Goal: Task Accomplishment & Management: Use online tool/utility

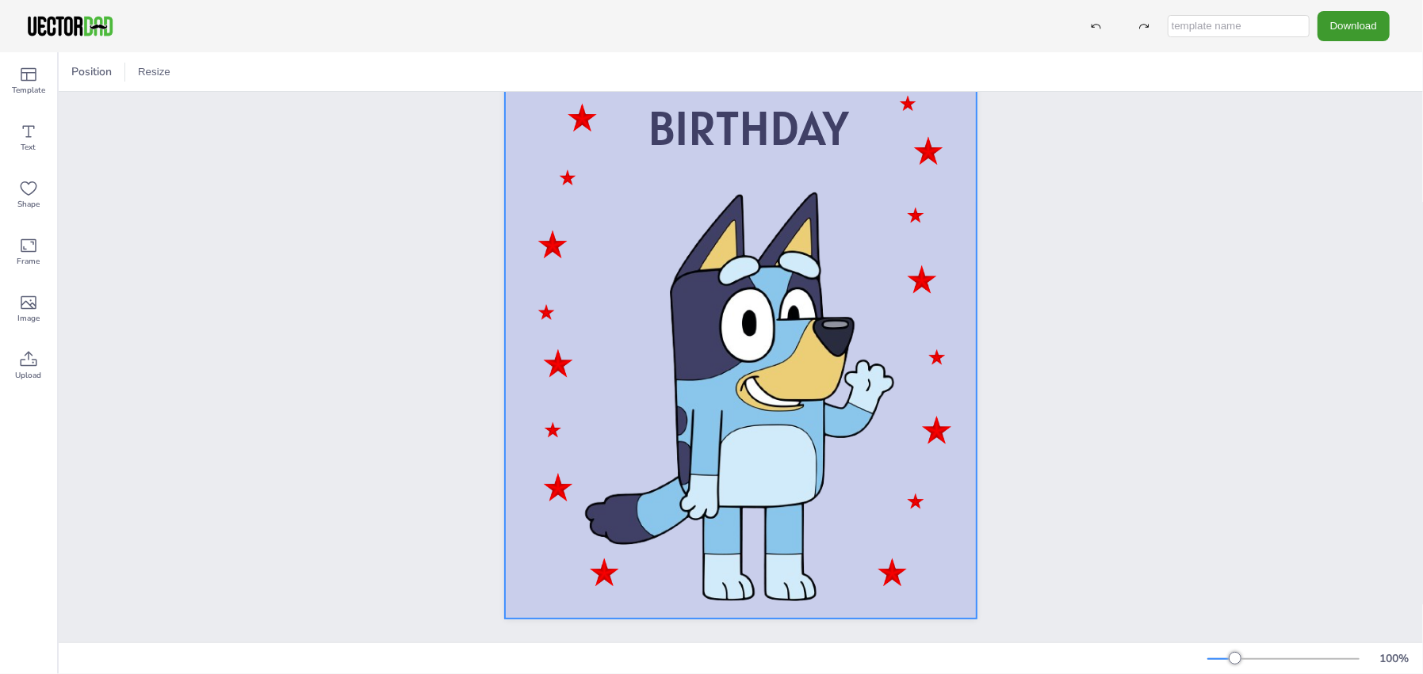
scroll to position [175, 0]
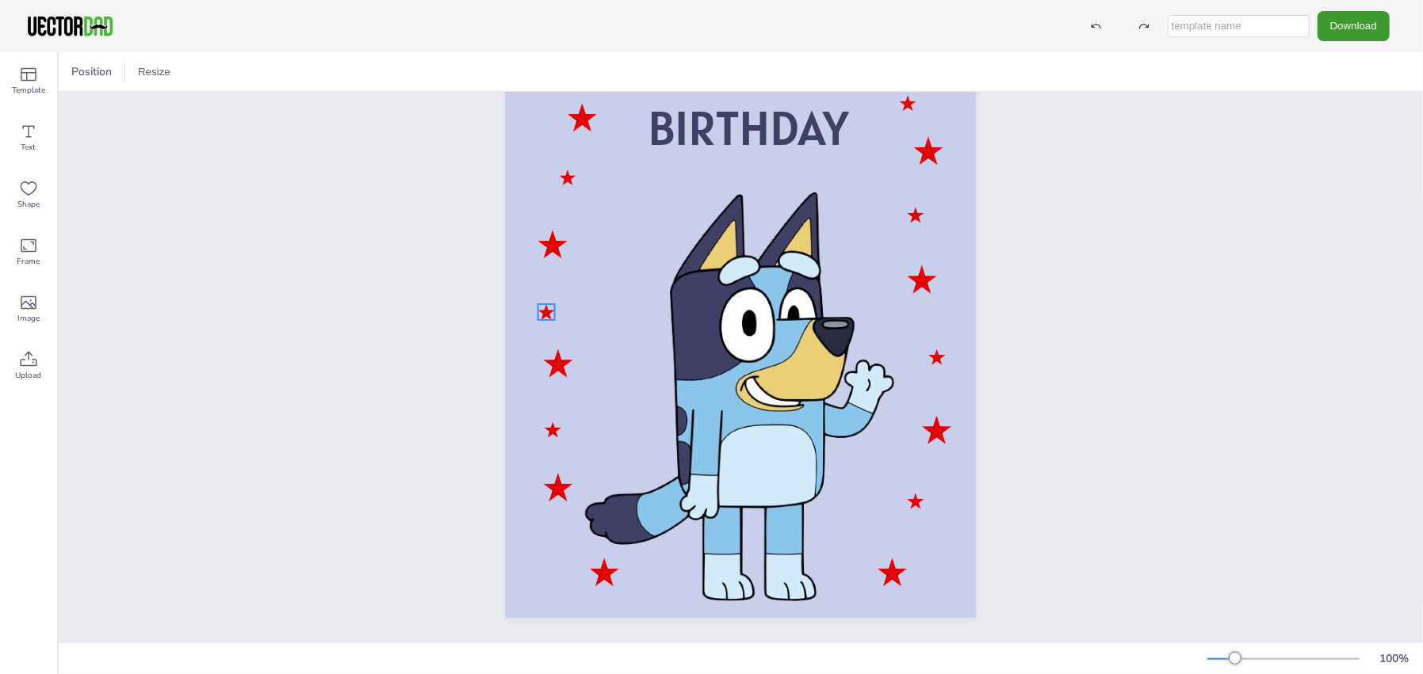
click at [544, 304] on div at bounding box center [546, 312] width 17 height 16
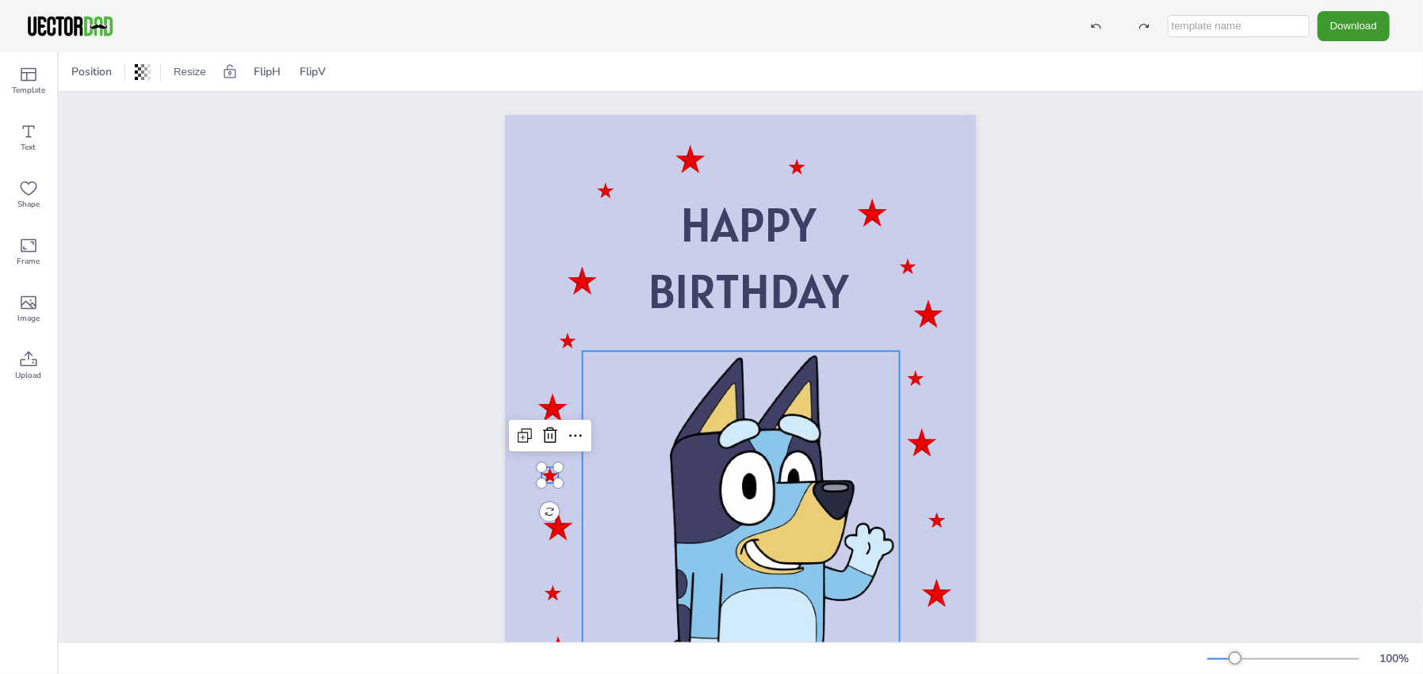
scroll to position [0, 0]
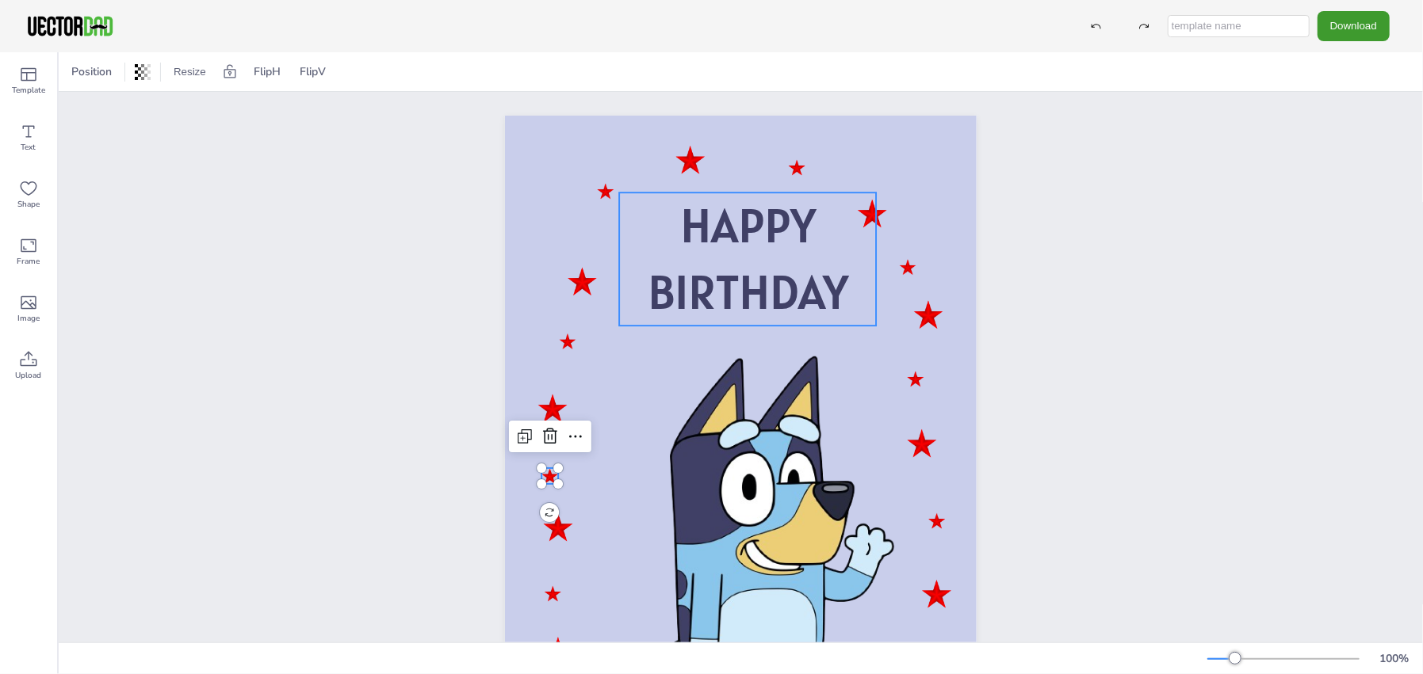
click at [851, 297] on p "BIRTHDAY" at bounding box center [747, 292] width 257 height 67
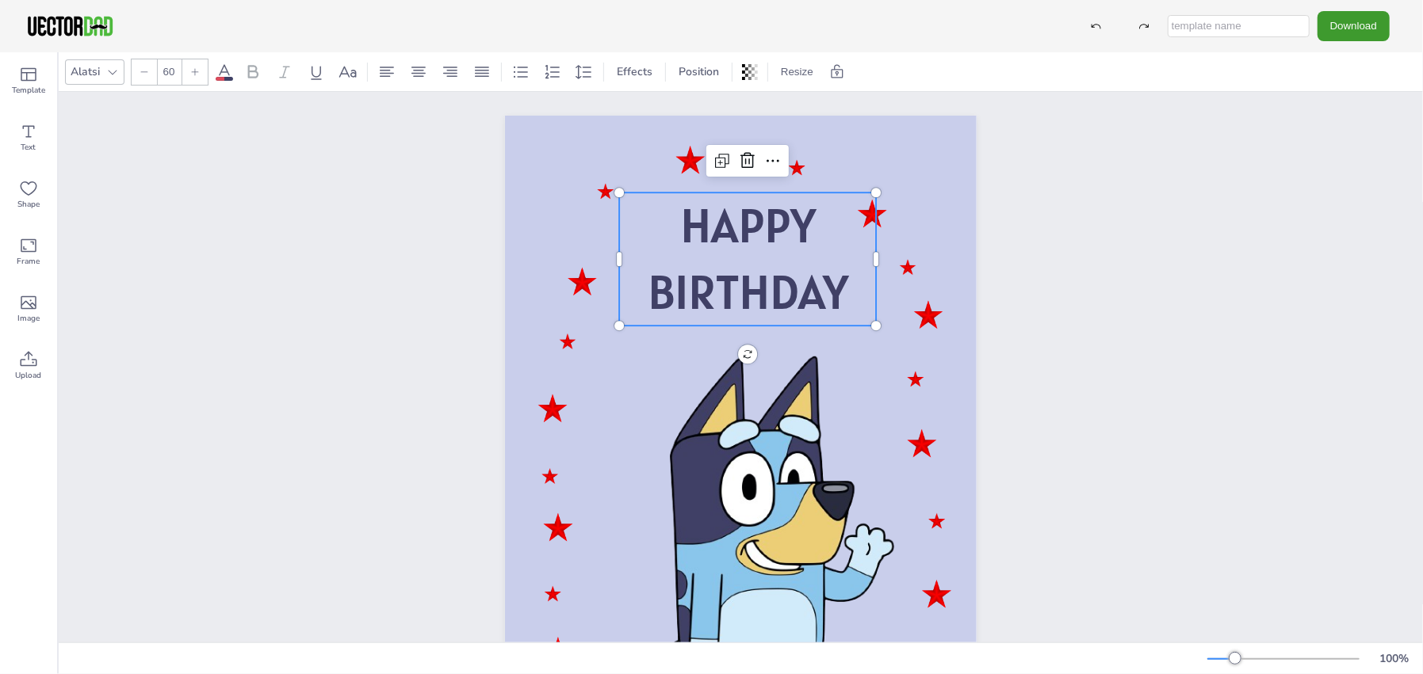
click at [853, 283] on p "BIRTHDAY" at bounding box center [747, 292] width 257 height 67
click at [846, 288] on p "BIRTHDAY" at bounding box center [749, 292] width 257 height 67
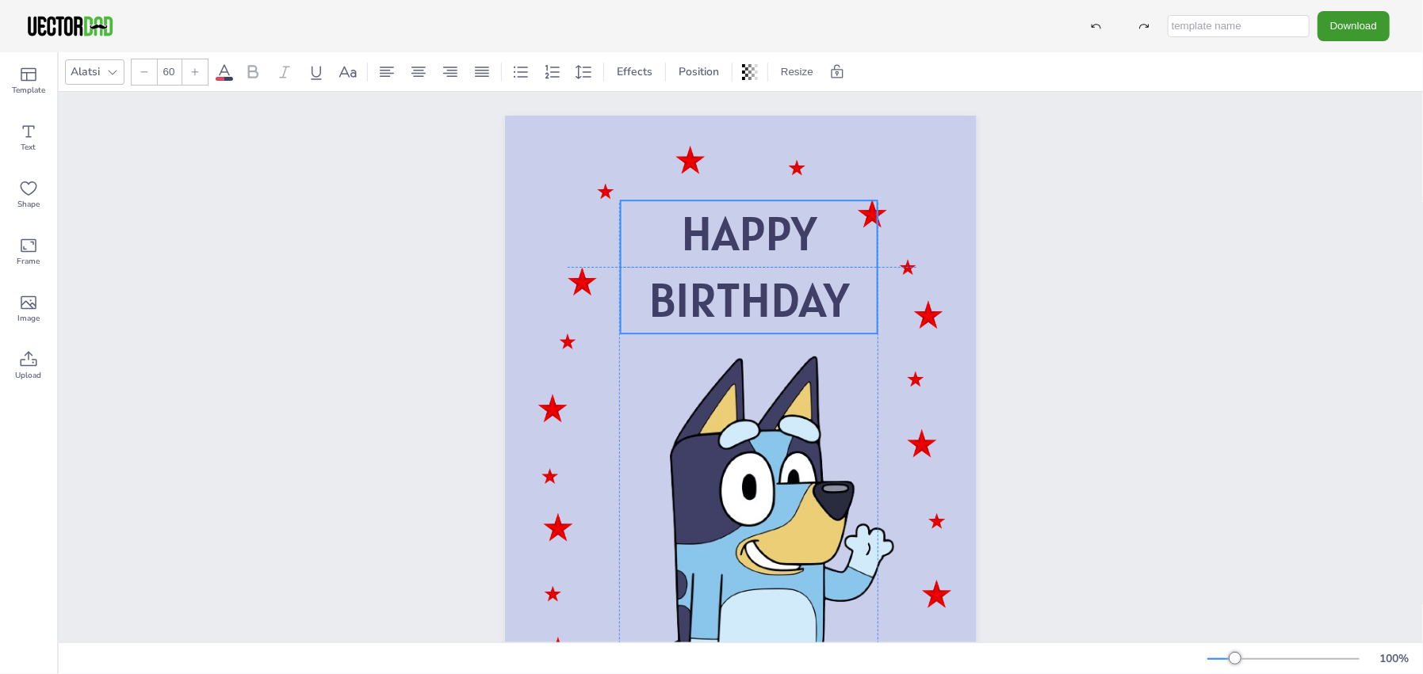
drag, startPoint x: 826, startPoint y: 293, endPoint x: 825, endPoint y: 304, distance: 10.3
click at [825, 304] on span "BIRTHDAY" at bounding box center [748, 299] width 201 height 61
click at [28, 141] on span "Text" at bounding box center [28, 147] width 15 height 13
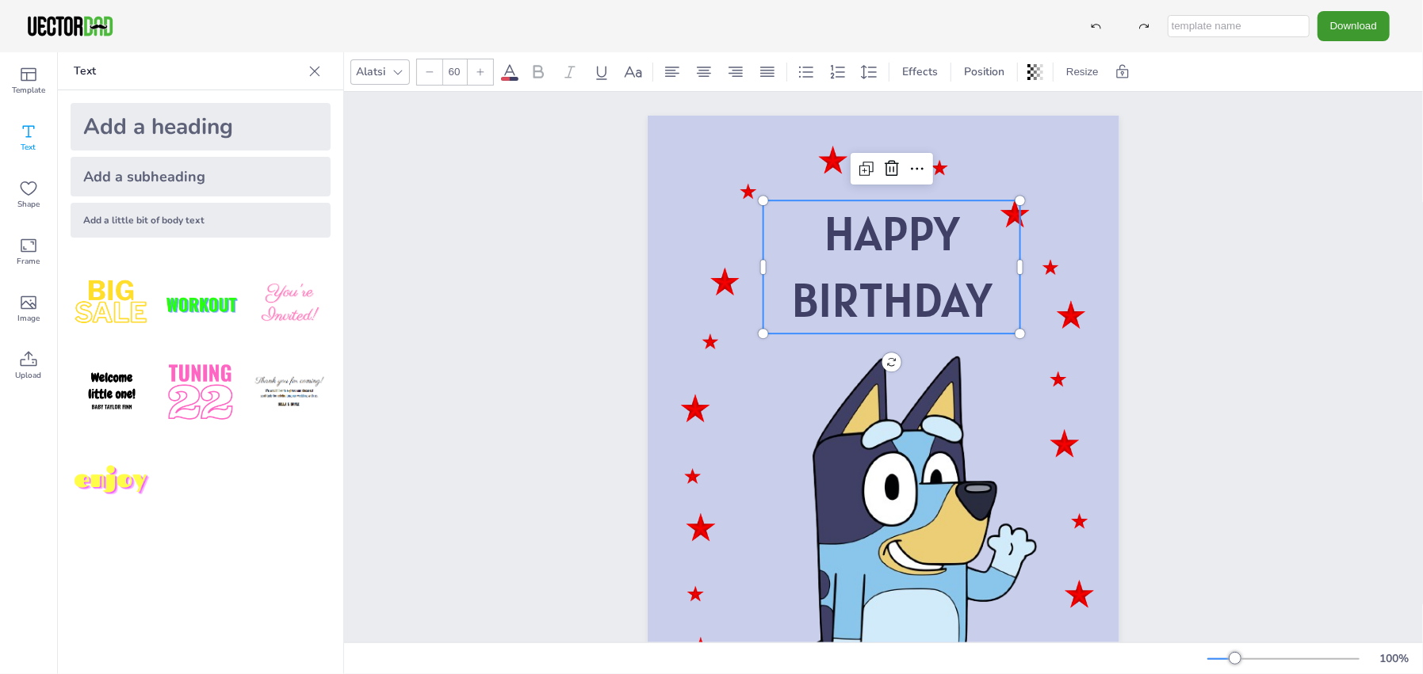
click at [981, 289] on span "BIRTHDAY" at bounding box center [891, 299] width 201 height 61
click at [956, 303] on span "BIRTHDAY" at bounding box center [891, 299] width 201 height 61
click at [877, 276] on span "BIRTHDAY" at bounding box center [891, 299] width 201 height 61
click at [990, 296] on p "BIRTHDAY" at bounding box center [891, 300] width 257 height 67
click at [988, 299] on p "BIRTHDAY" at bounding box center [891, 300] width 257 height 67
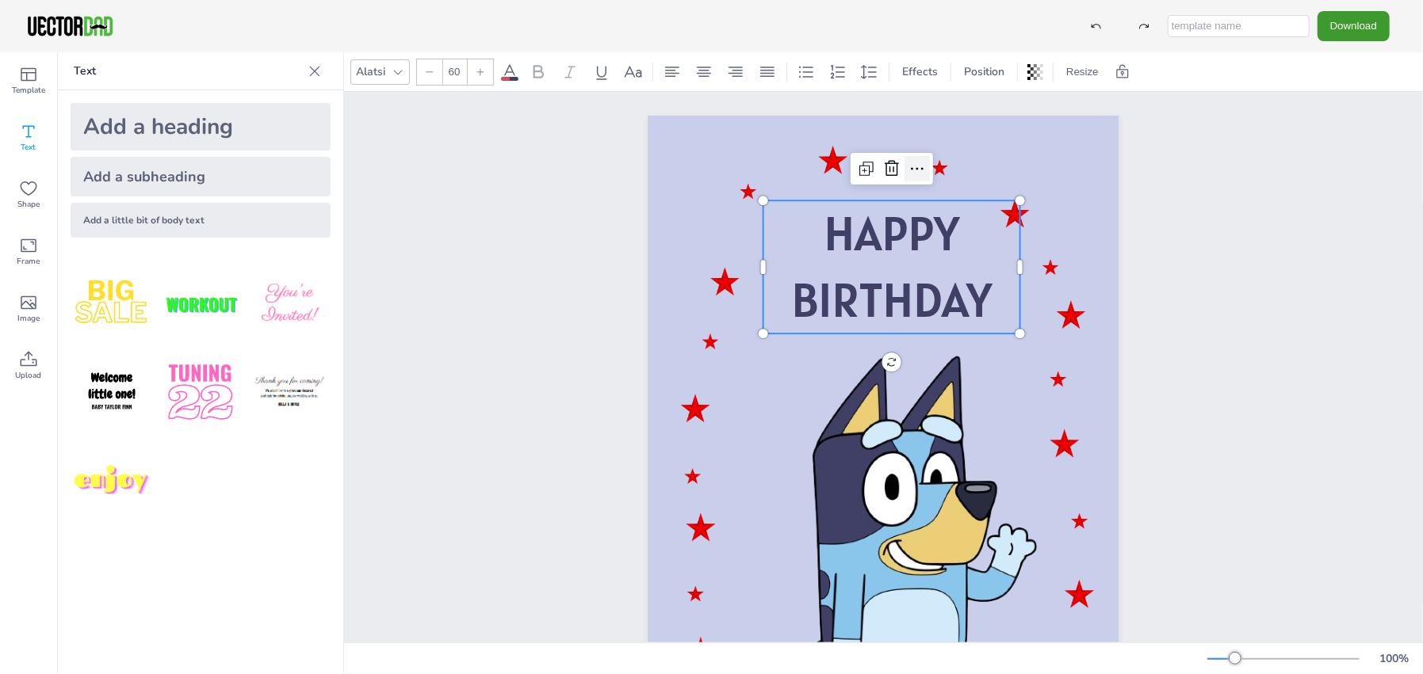
click at [915, 171] on icon at bounding box center [916, 168] width 19 height 19
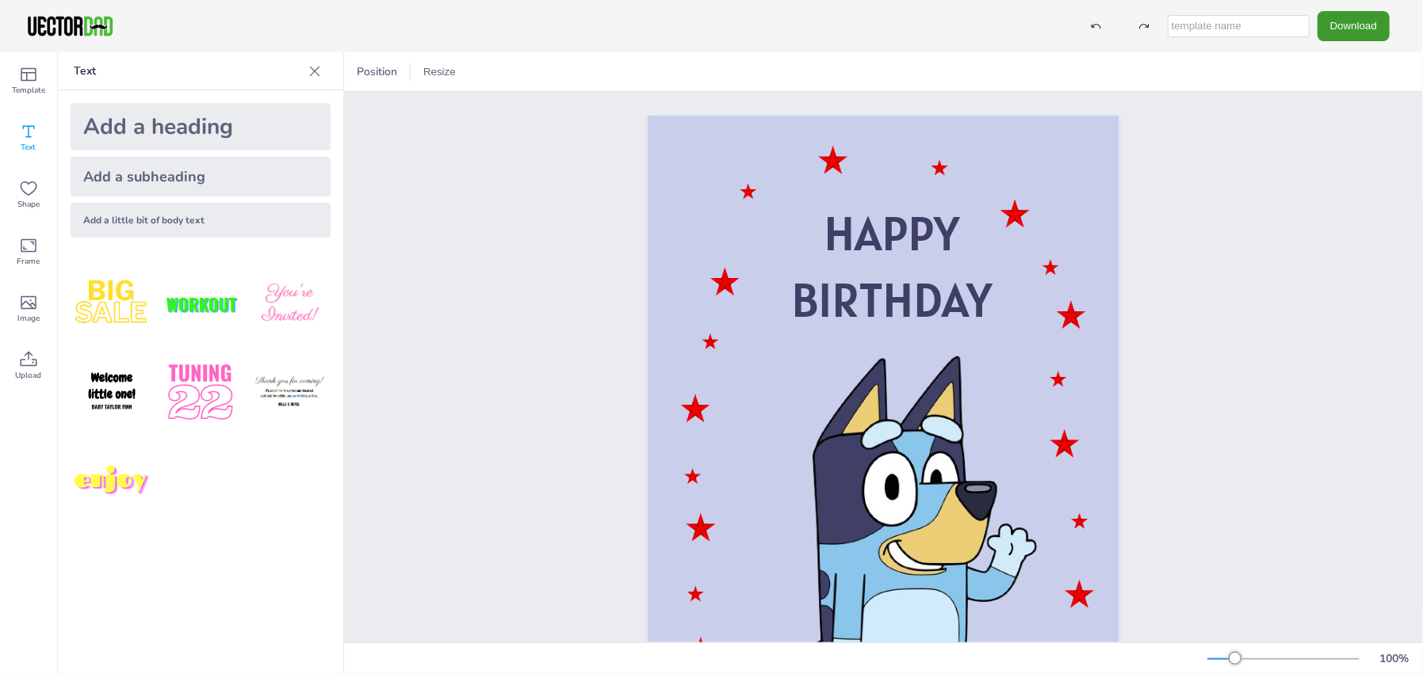
click at [241, 141] on div "Add a heading" at bounding box center [201, 127] width 260 height 48
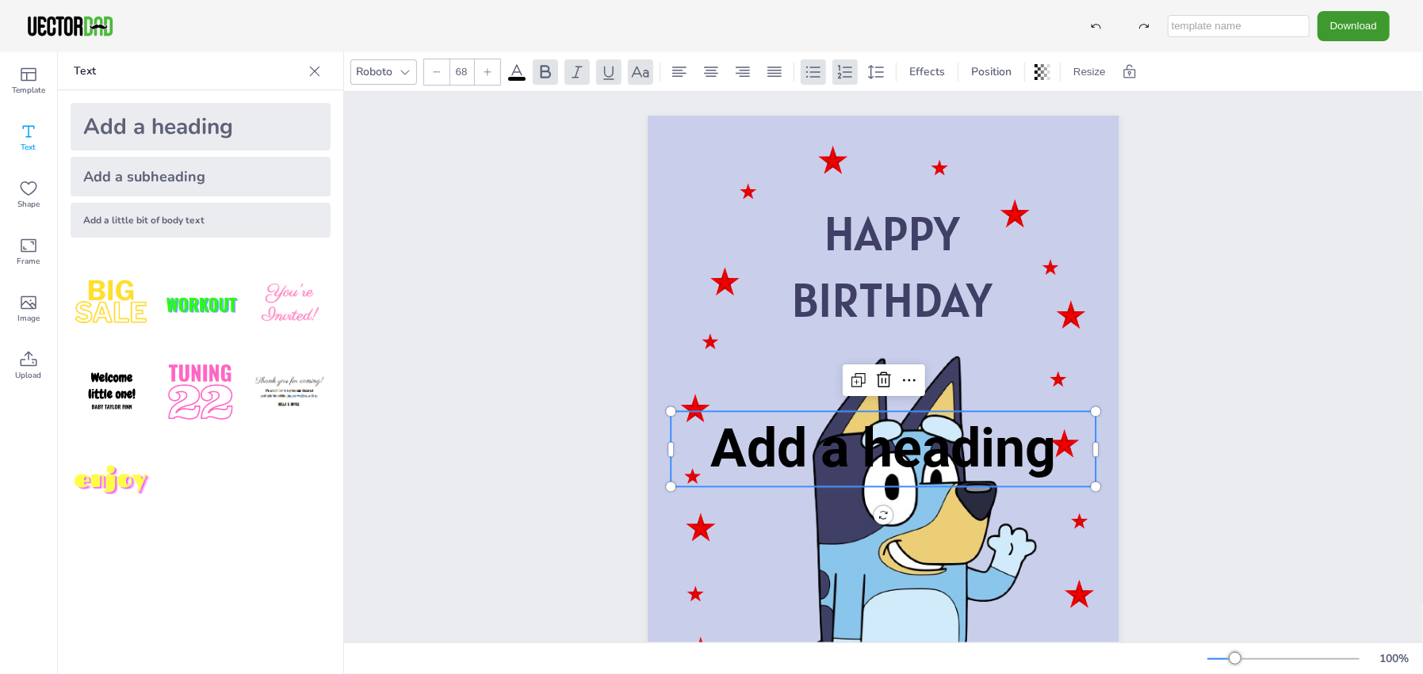
click at [229, 174] on div "Add a subheading" at bounding box center [201, 177] width 260 height 40
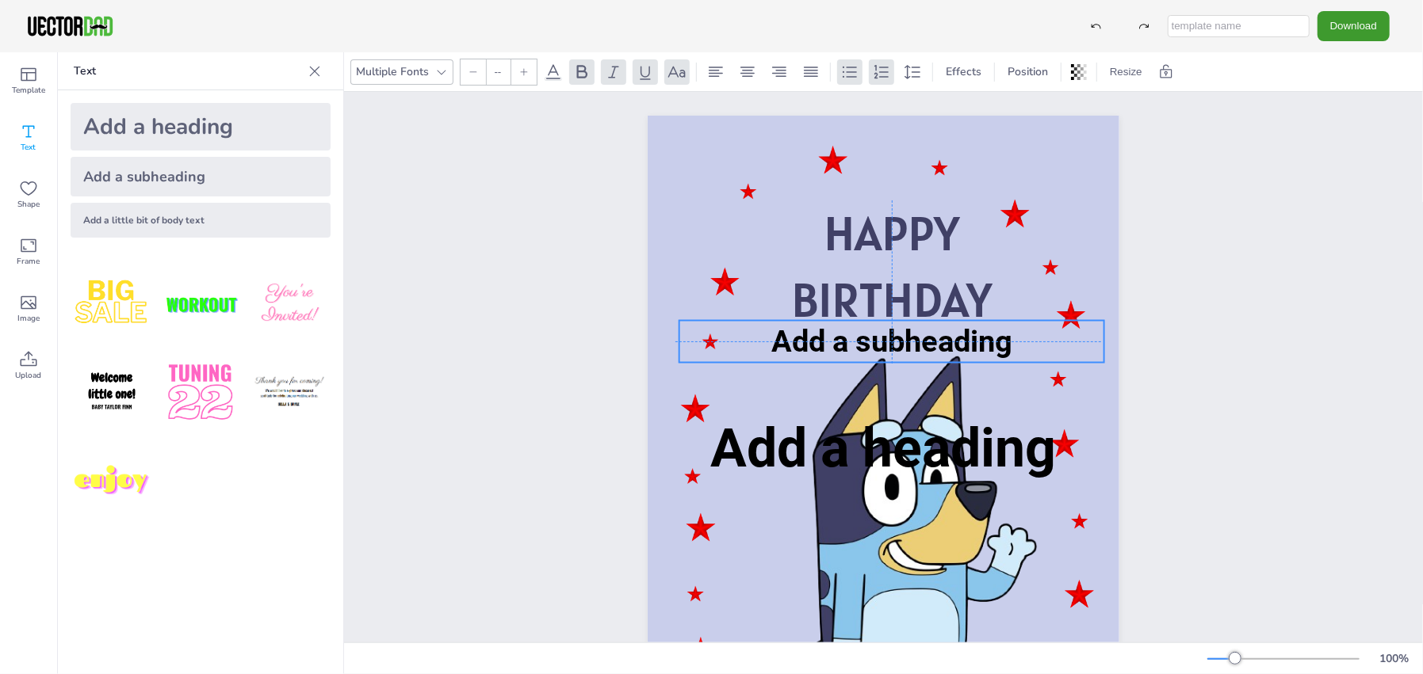
drag, startPoint x: 1005, startPoint y: 453, endPoint x: 1010, endPoint y: 347, distance: 106.3
click at [1010, 347] on p "Add a subheading" at bounding box center [891, 342] width 425 height 42
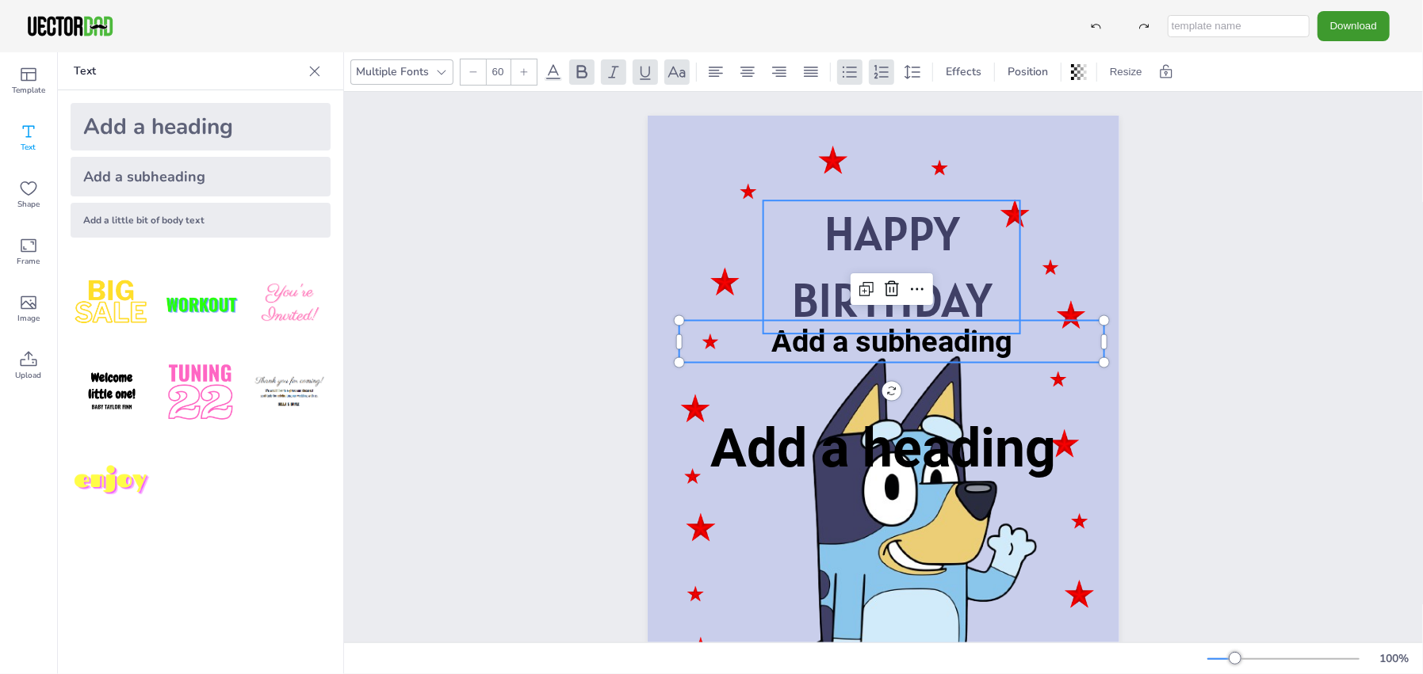
click at [861, 253] on span "HAPPY" at bounding box center [891, 233] width 136 height 61
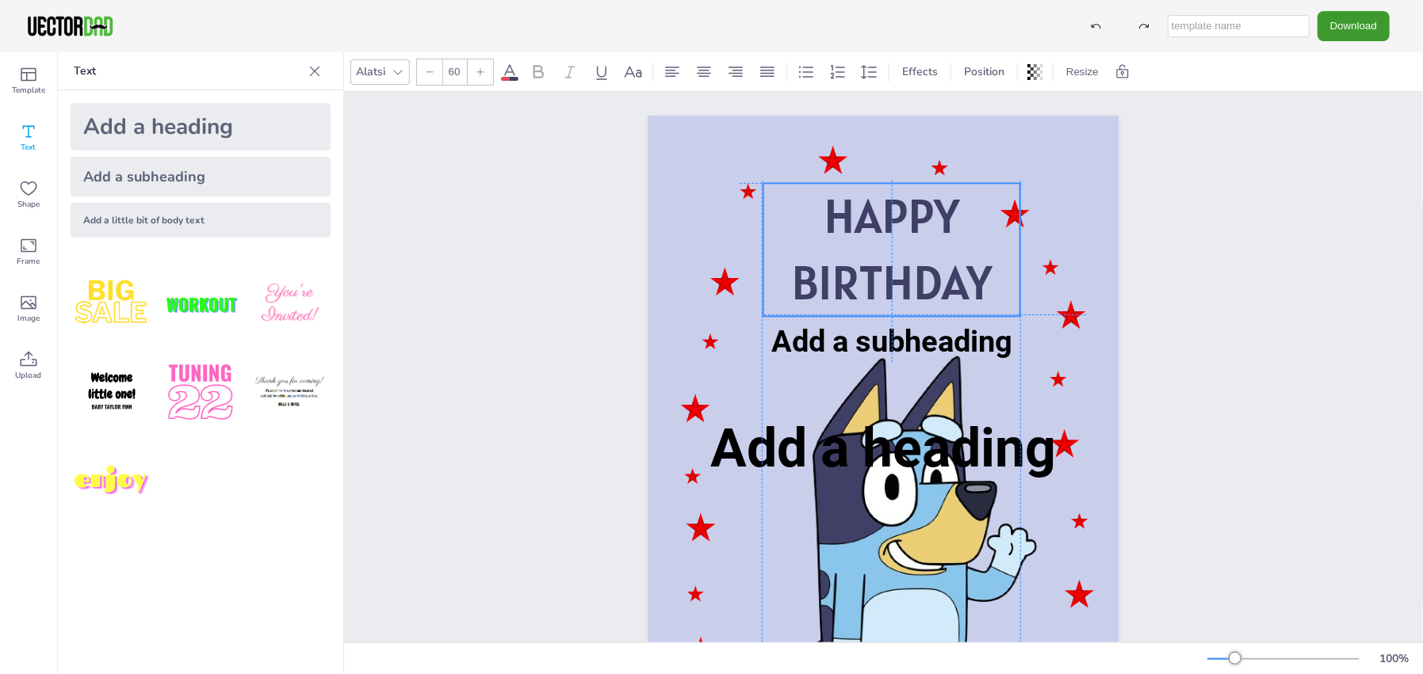
drag, startPoint x: 862, startPoint y: 251, endPoint x: 862, endPoint y: 232, distance: 19.0
click at [862, 232] on span "HAPPY" at bounding box center [891, 215] width 136 height 61
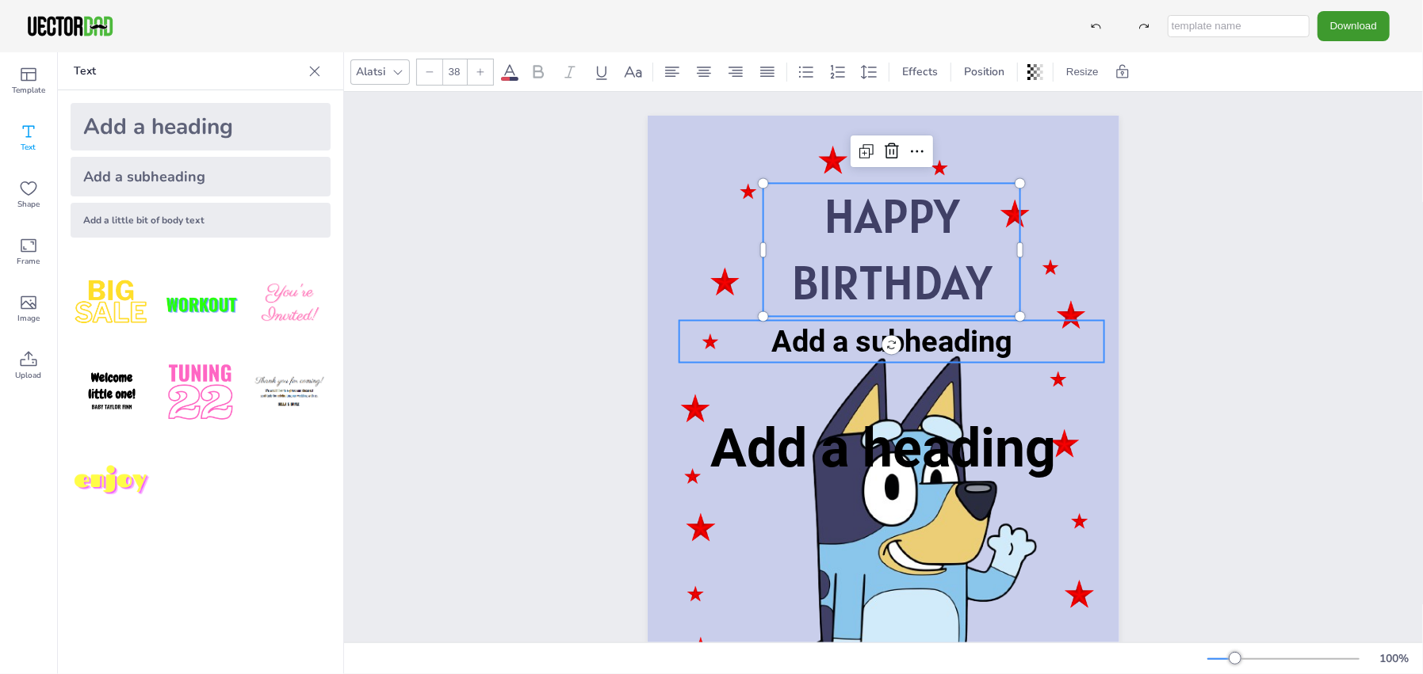
click at [929, 334] on span "Add a subheading" at bounding box center [891, 341] width 241 height 35
click at [942, 277] on span "BIRTHDAY" at bounding box center [891, 282] width 201 height 61
click at [940, 342] on span "Add a subheading" at bounding box center [891, 341] width 241 height 35
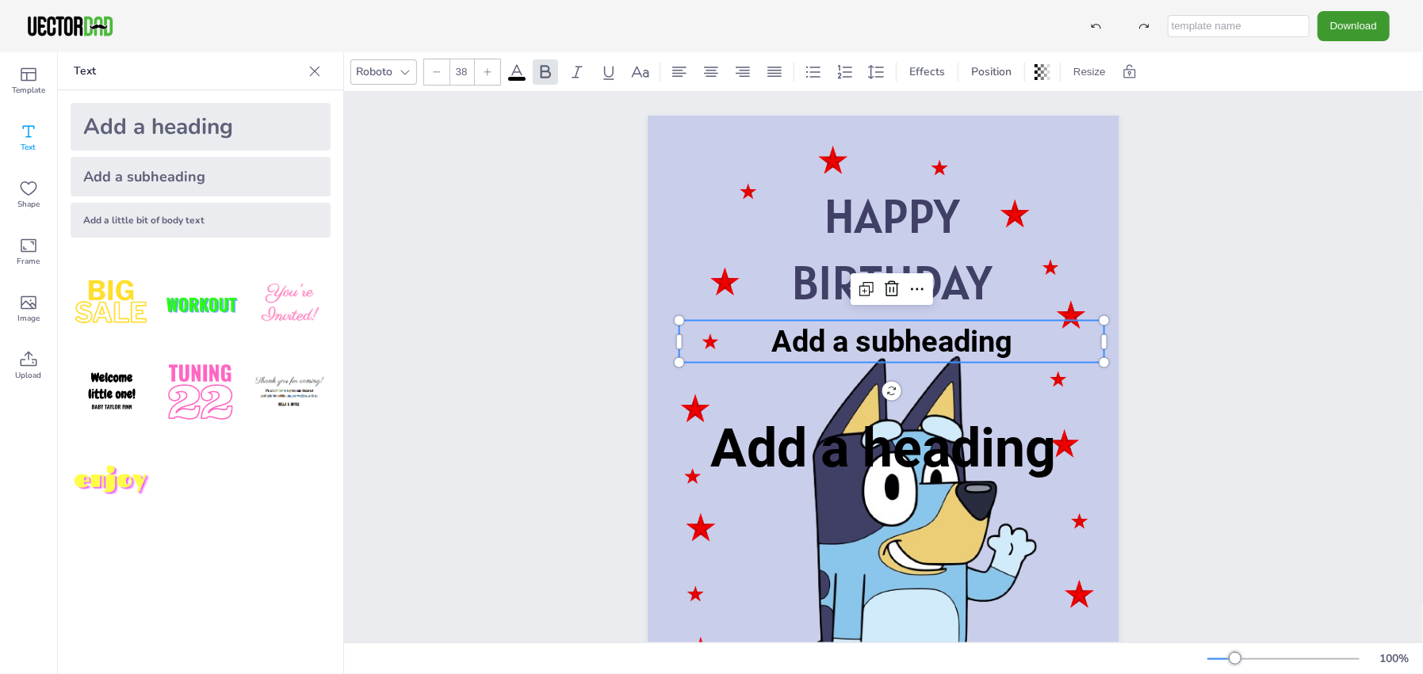
click at [410, 71] on icon at bounding box center [405, 72] width 13 height 13
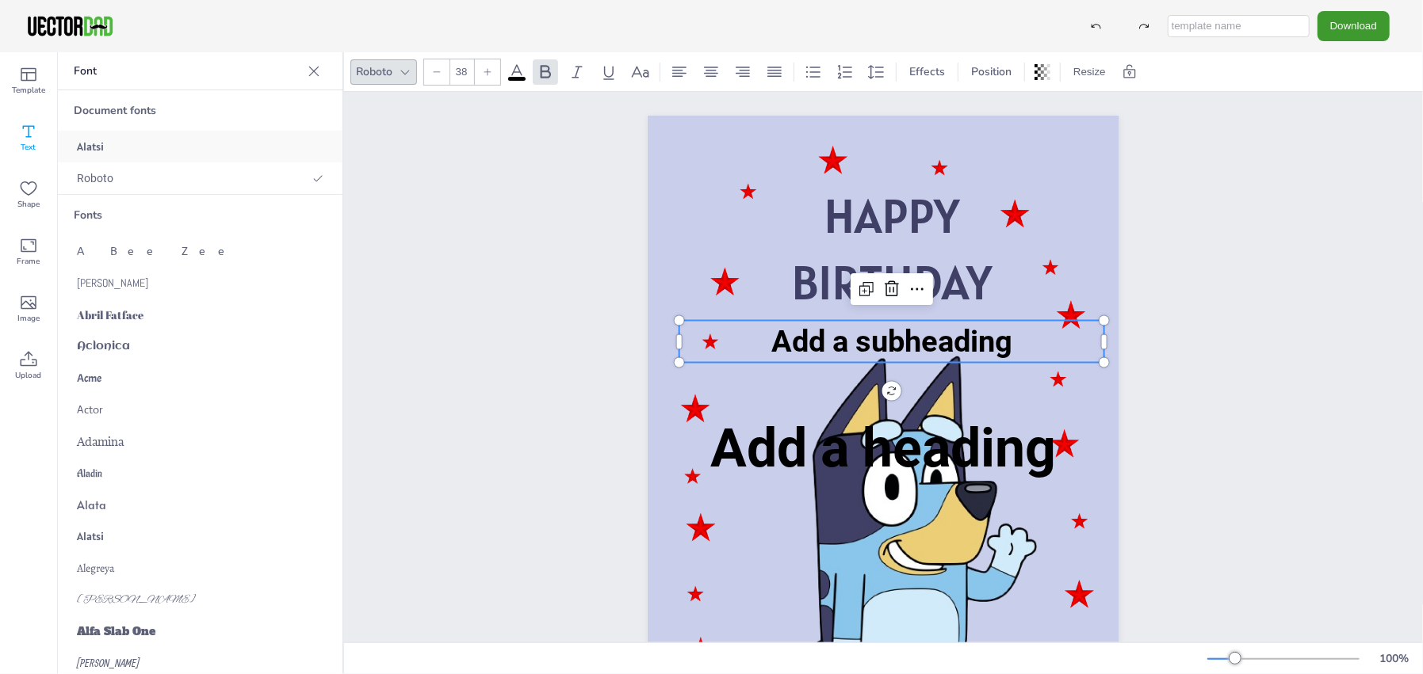
click at [112, 144] on div "Alatsi" at bounding box center [200, 147] width 285 height 32
click at [483, 71] on icon at bounding box center [481, 72] width 10 height 10
click at [483, 71] on icon at bounding box center [480, 71] width 7 height 7
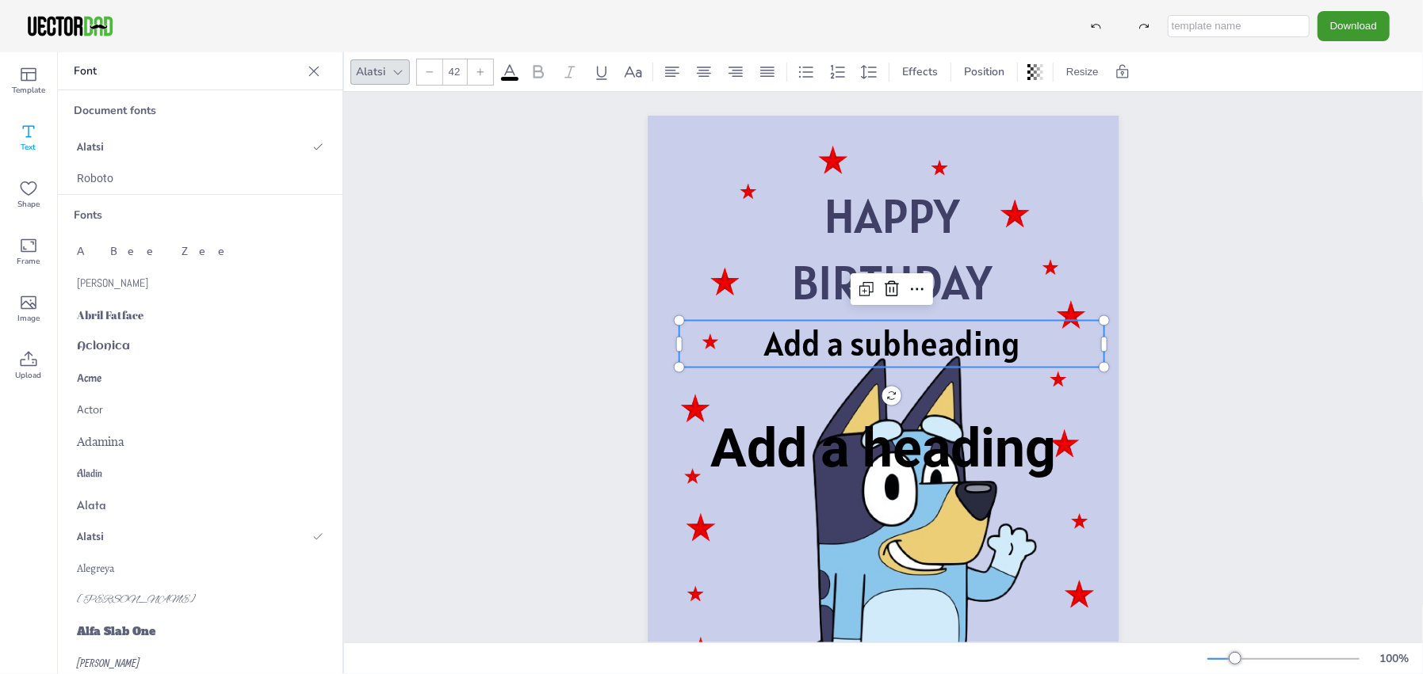
click at [483, 71] on icon at bounding box center [480, 71] width 7 height 7
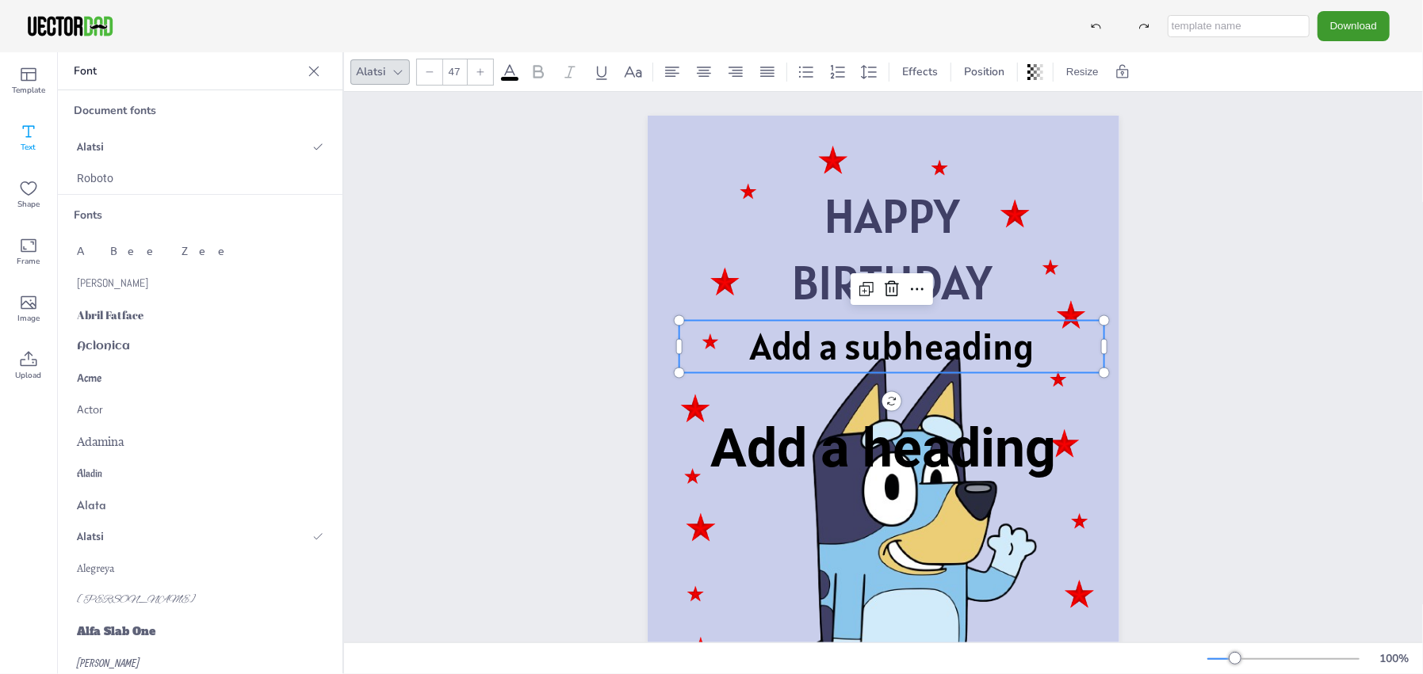
click at [483, 71] on icon at bounding box center [480, 71] width 7 height 7
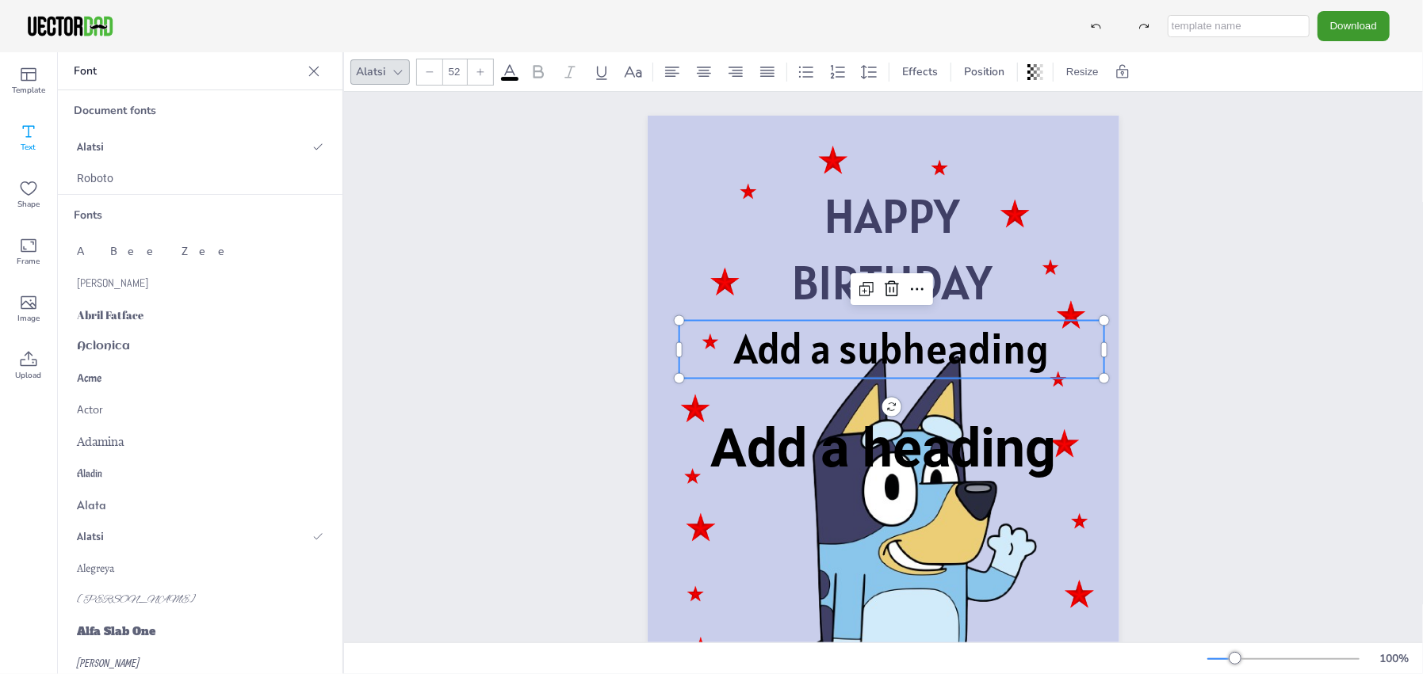
click at [483, 71] on icon at bounding box center [480, 71] width 7 height 7
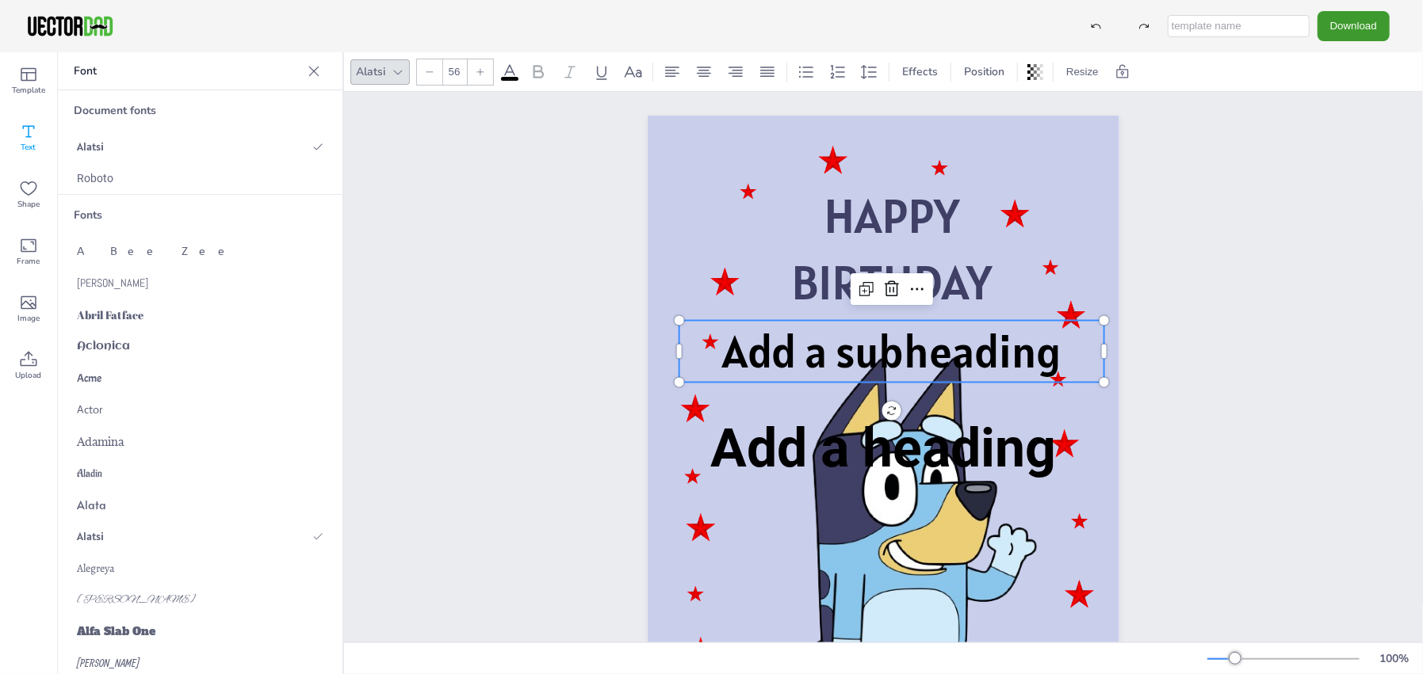
click at [483, 71] on icon at bounding box center [480, 71] width 7 height 7
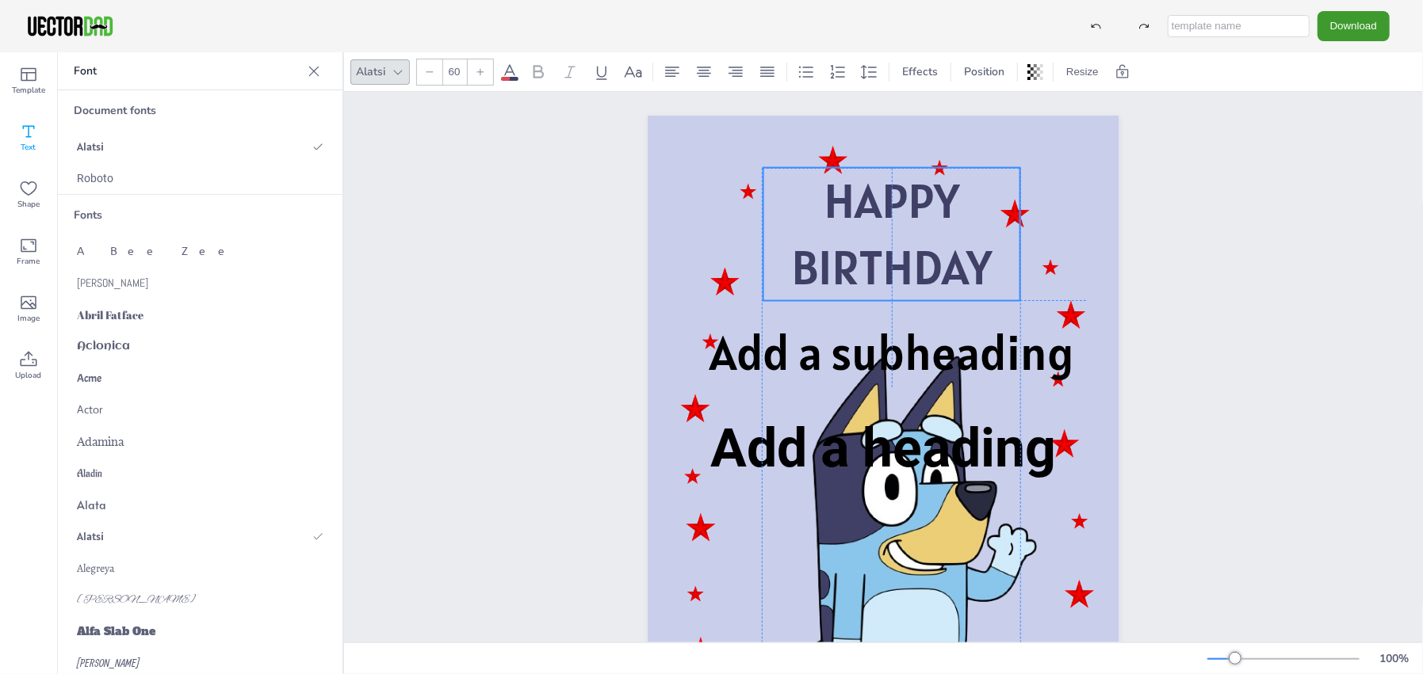
drag, startPoint x: 932, startPoint y: 239, endPoint x: 931, endPoint y: 223, distance: 15.1
click at [931, 223] on span "HAPPY" at bounding box center [891, 200] width 136 height 61
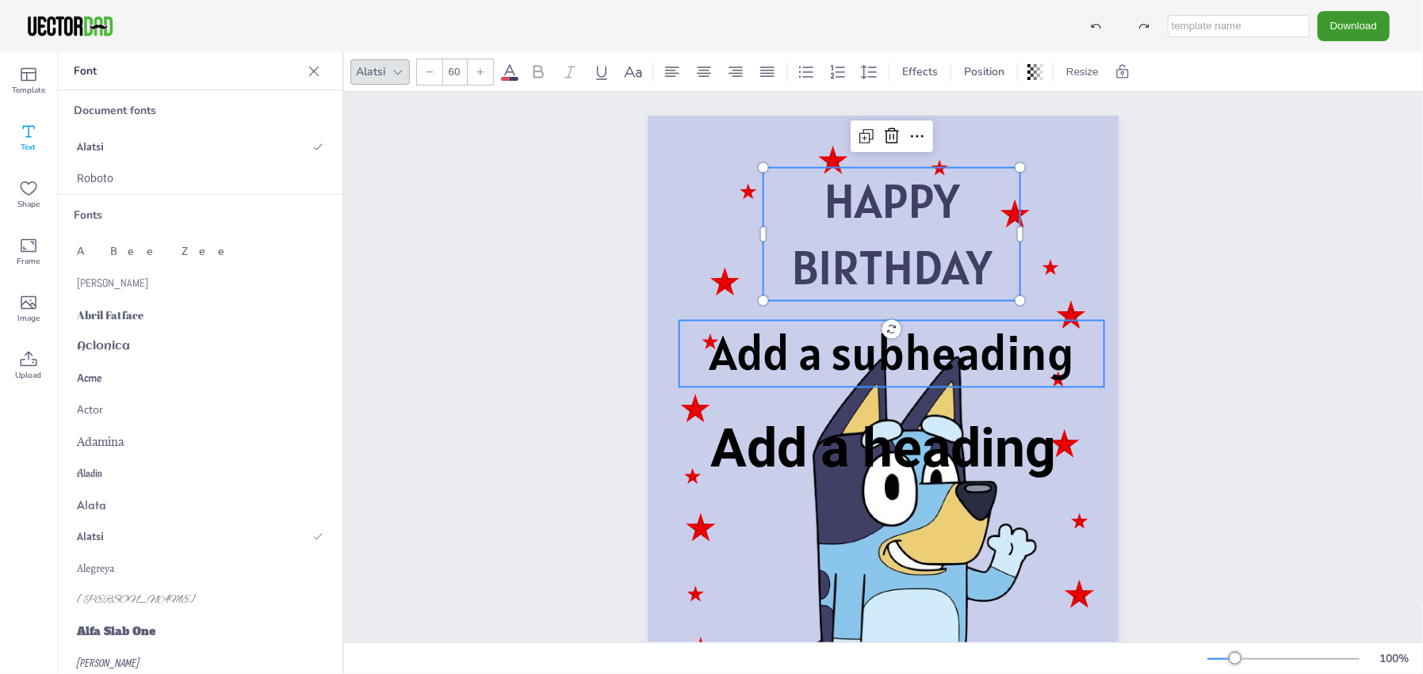
type input "60"
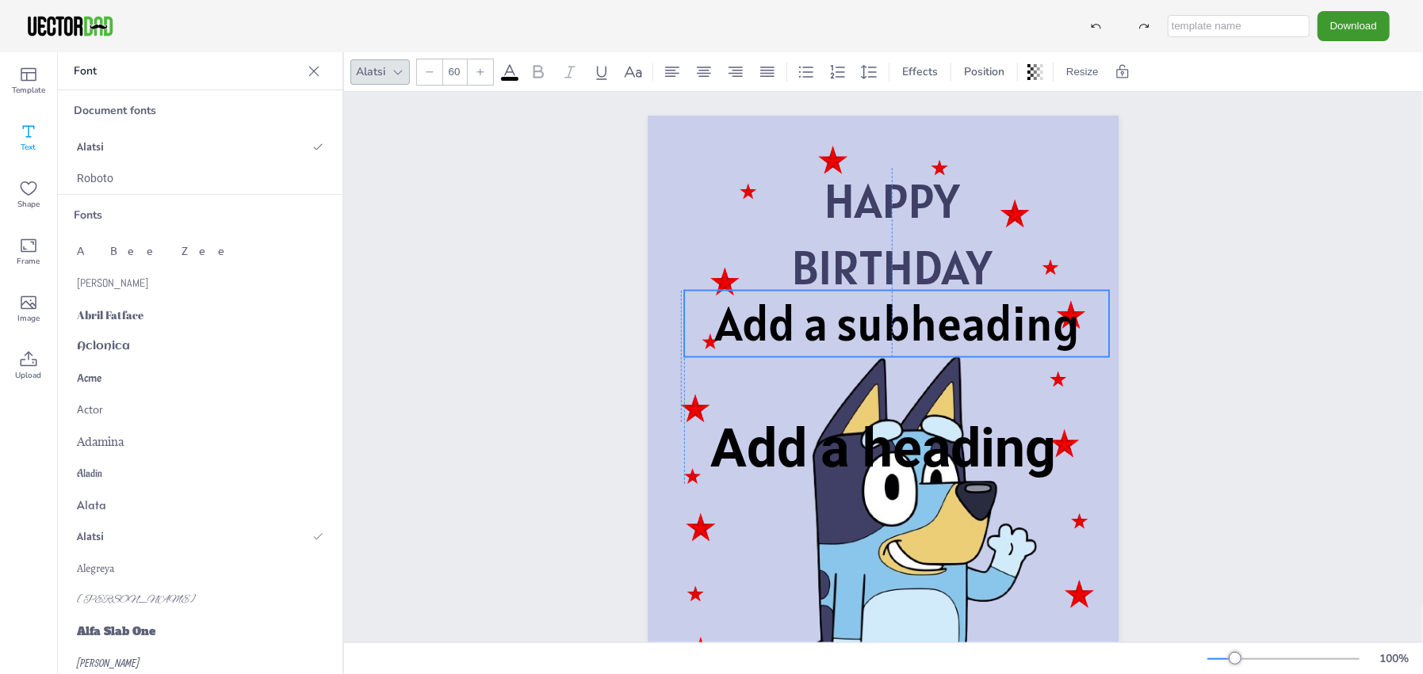
drag, startPoint x: 975, startPoint y: 346, endPoint x: 978, endPoint y: 316, distance: 30.3
click at [978, 316] on span "Add a subheading" at bounding box center [897, 323] width 364 height 61
click at [934, 328] on span "Add a subheading" at bounding box center [900, 322] width 364 height 61
click at [926, 338] on span "Add a subheading" at bounding box center [900, 324] width 364 height 61
click at [316, 74] on icon at bounding box center [314, 71] width 10 height 10
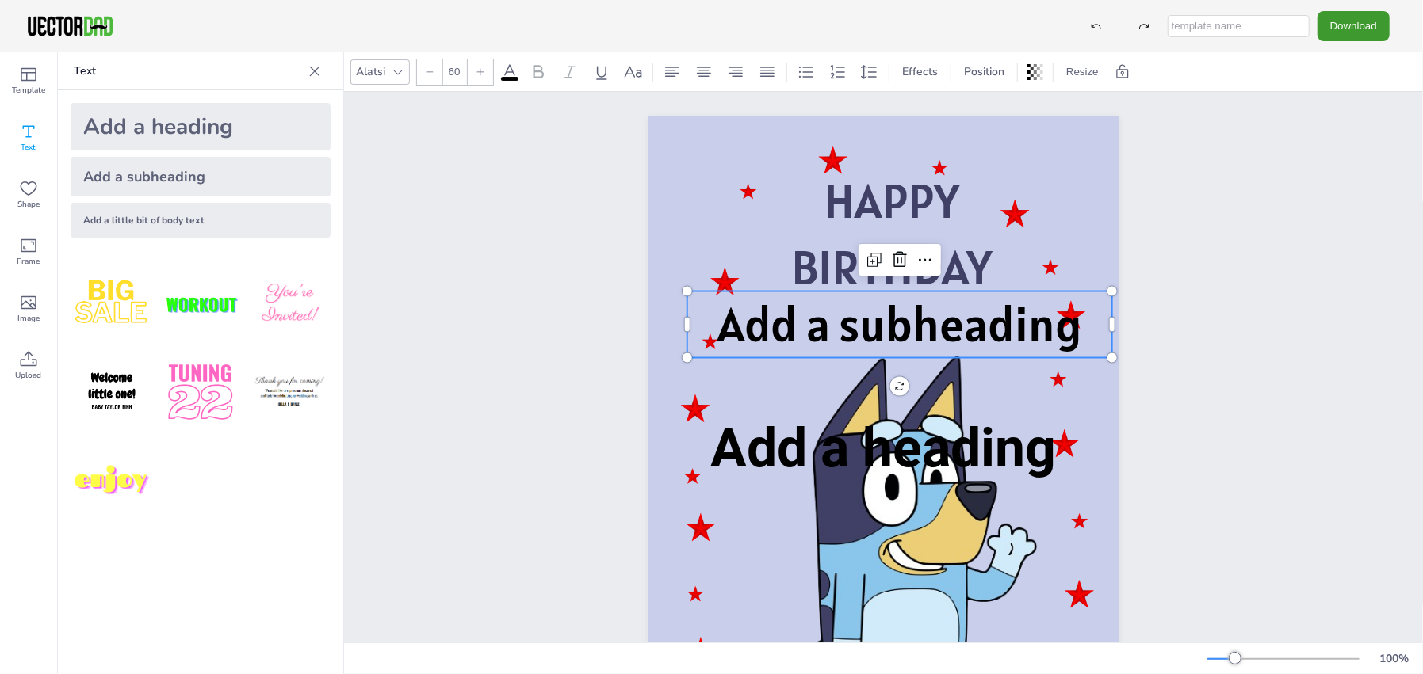
click at [836, 339] on span "Add a subheading" at bounding box center [900, 324] width 364 height 61
click at [949, 335] on span "Add a subheading" at bounding box center [900, 324] width 364 height 61
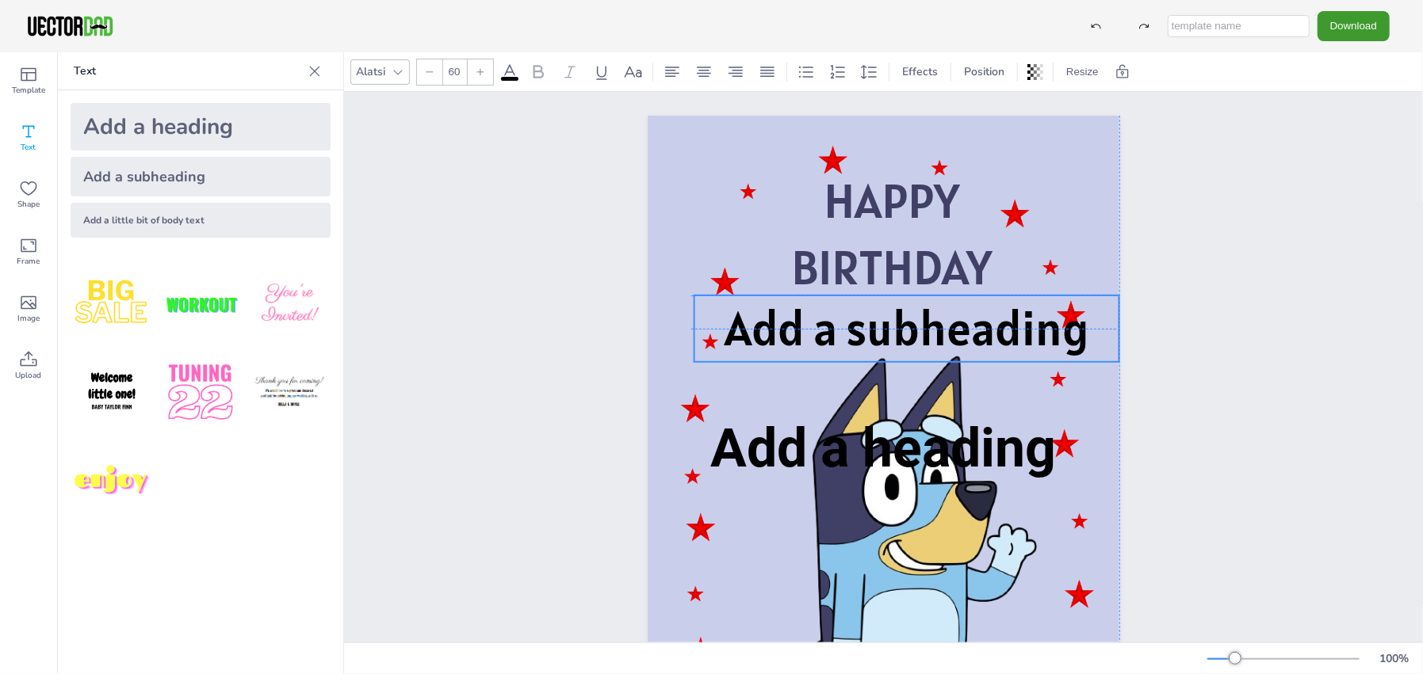
click at [876, 330] on span "Add a subheading" at bounding box center [906, 328] width 364 height 61
click at [899, 262] on icon at bounding box center [908, 263] width 19 height 19
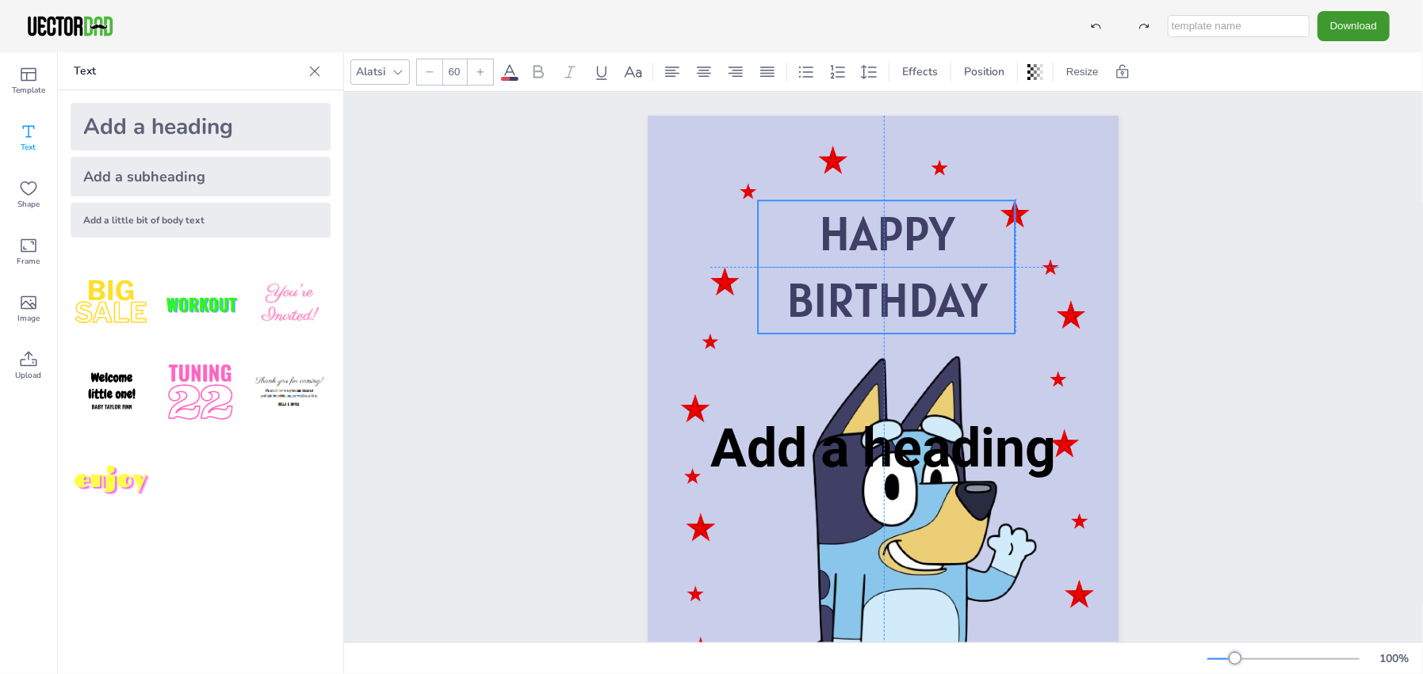
drag, startPoint x: 901, startPoint y: 270, endPoint x: 884, endPoint y: 374, distance: 105.1
click at [893, 302] on span "BIRTHDAY" at bounding box center [886, 299] width 201 height 61
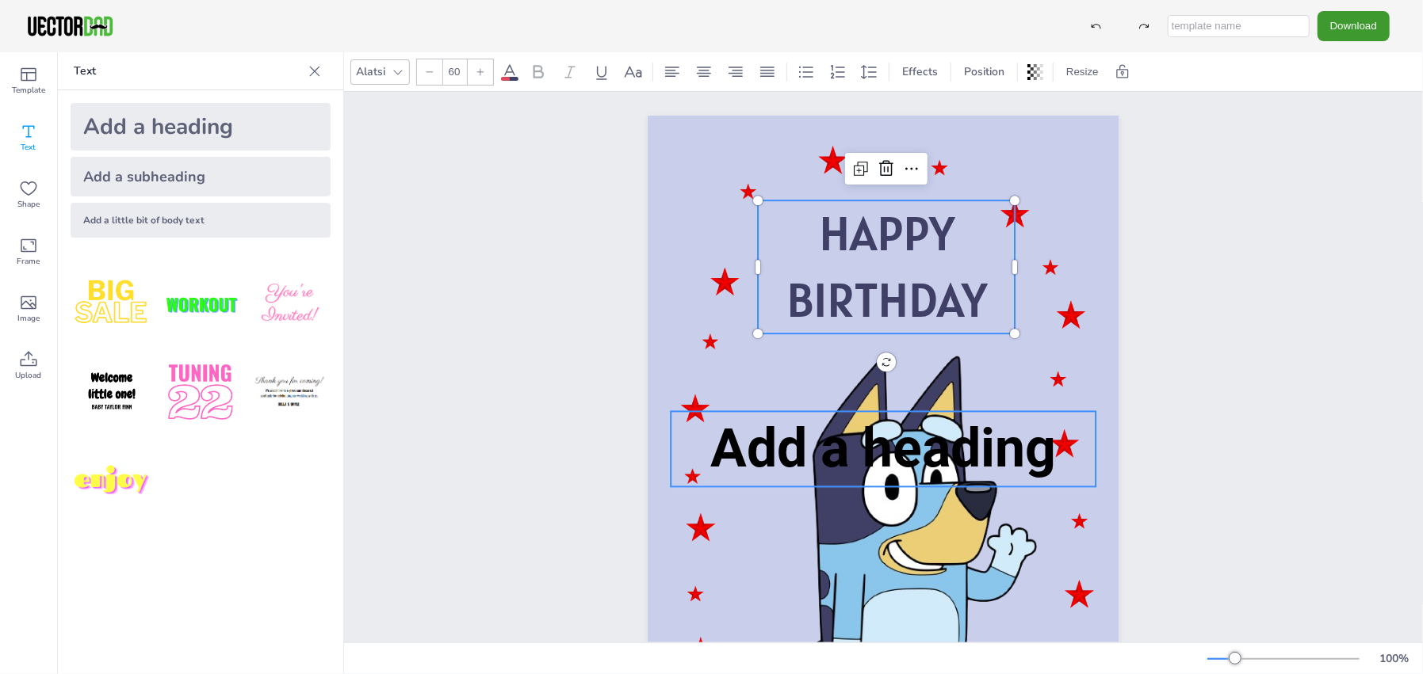
type input "68"
click at [957, 473] on span "Add a heading" at bounding box center [883, 449] width 346 height 63
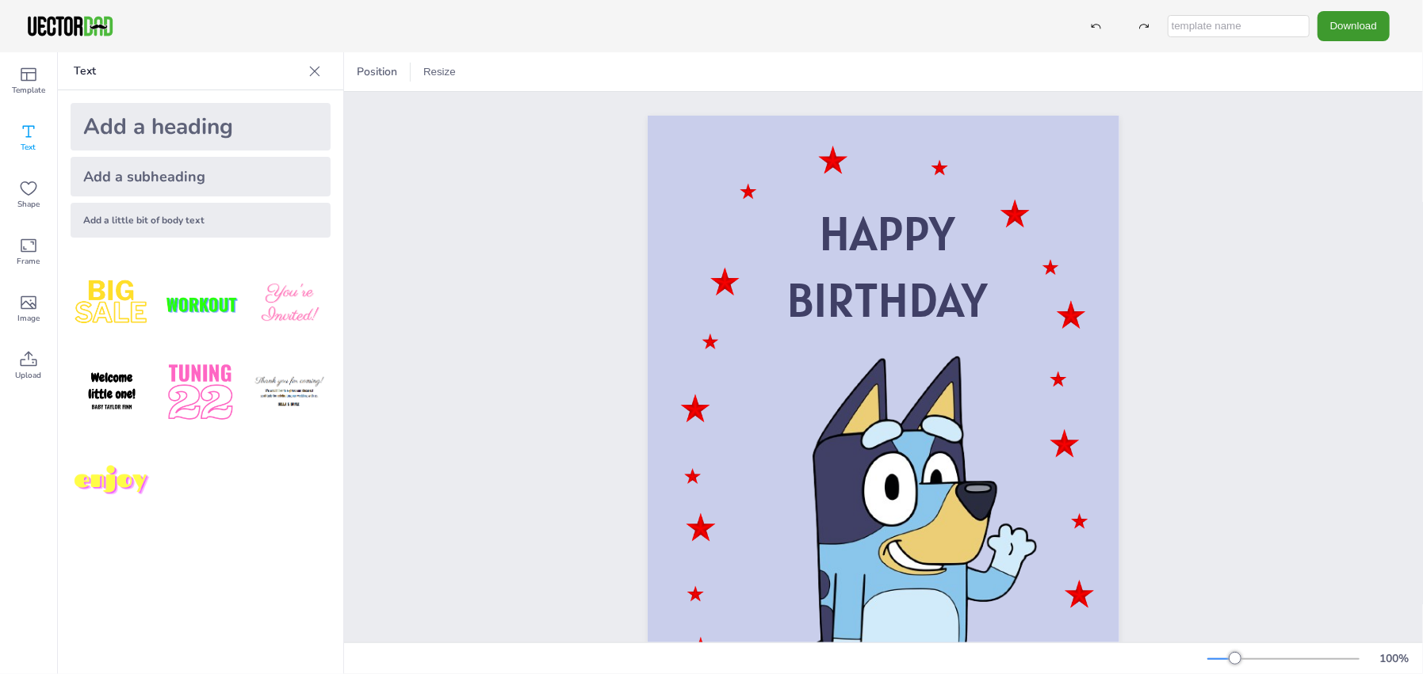
click at [319, 70] on icon at bounding box center [315, 71] width 16 height 16
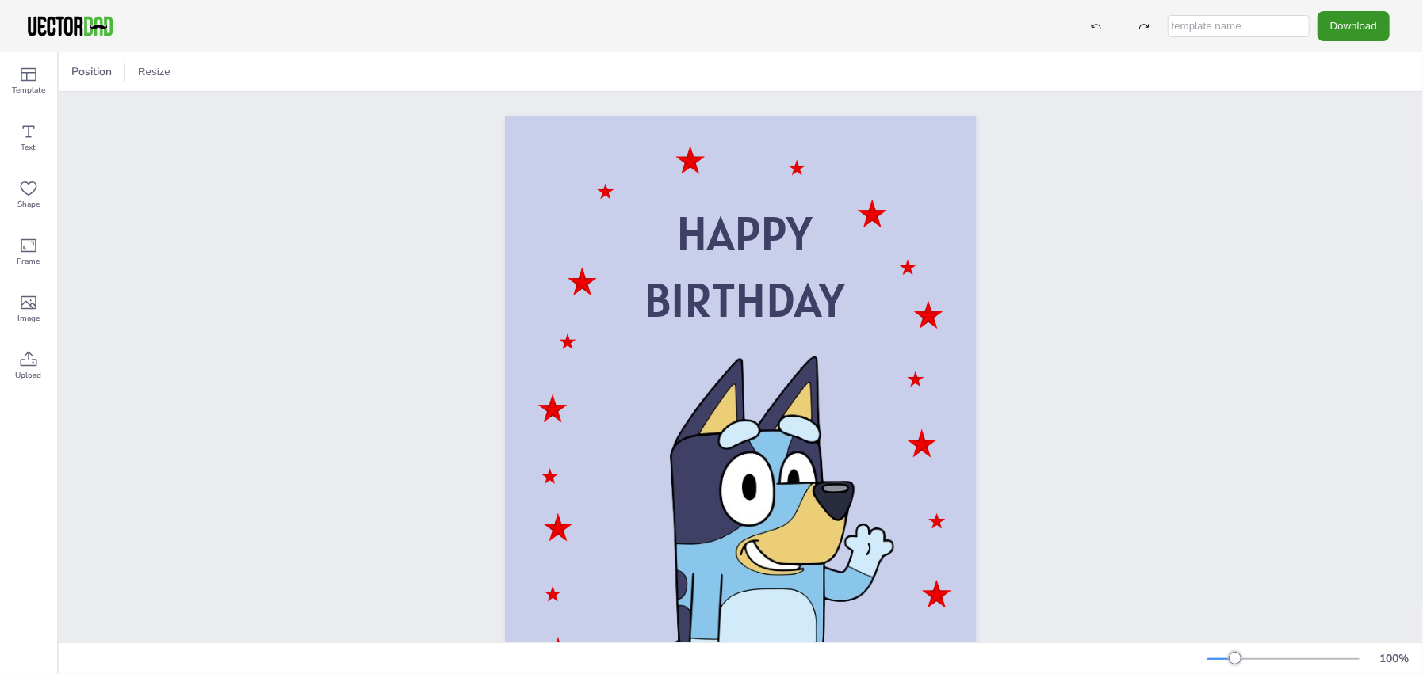
click at [1349, 27] on button "Download" at bounding box center [1353, 25] width 72 height 29
click at [1360, 128] on li "JPG" at bounding box center [1352, 129] width 130 height 32
click at [1361, 33] on button "Download" at bounding box center [1353, 25] width 72 height 29
click at [1350, 181] on li "PDF" at bounding box center [1352, 194] width 130 height 32
